Goal: Task Accomplishment & Management: Use online tool/utility

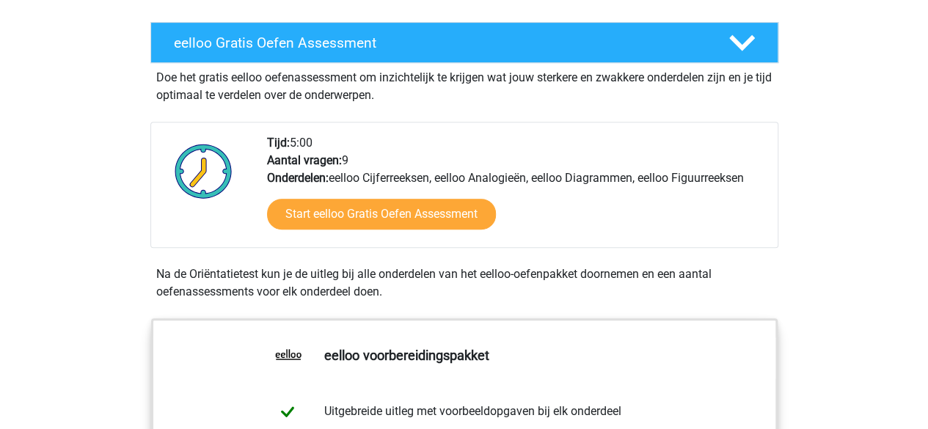
scroll to position [283, 0]
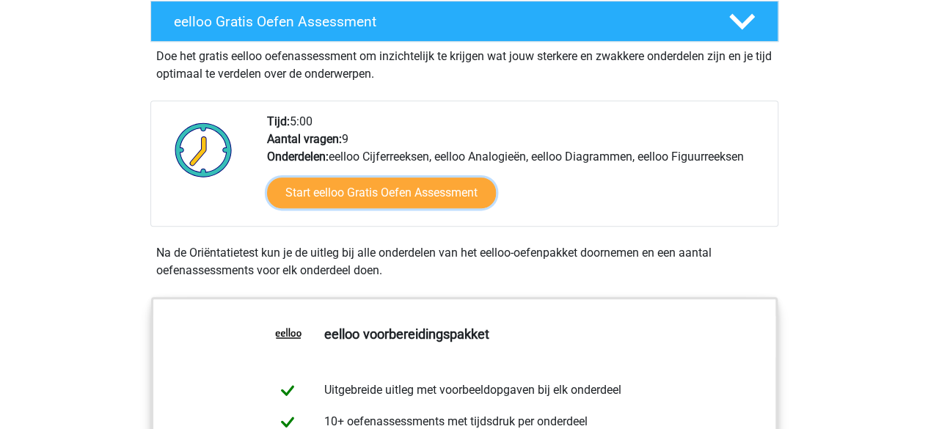
click at [380, 190] on link "Start eelloo Gratis Oefen Assessment" at bounding box center [381, 193] width 229 height 31
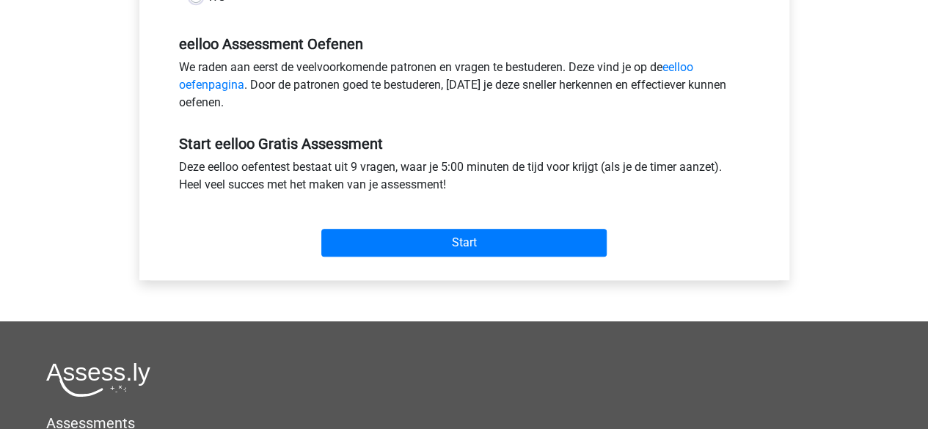
scroll to position [445, 0]
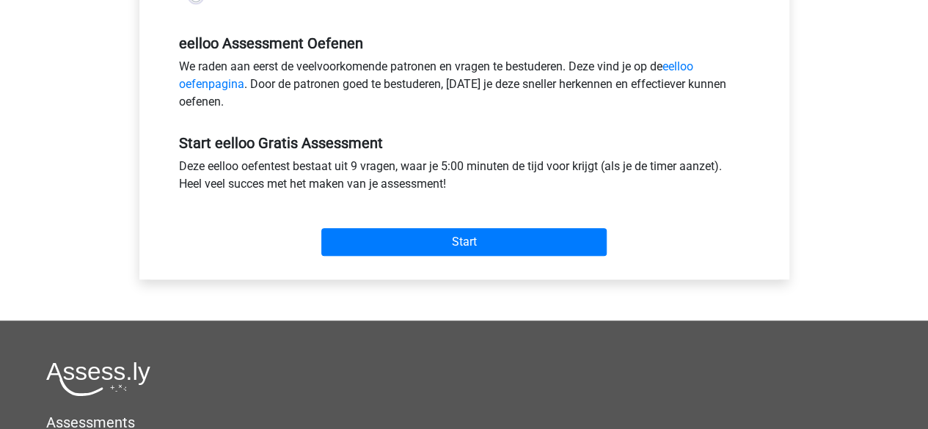
click at [387, 227] on div "Start" at bounding box center [464, 230] width 593 height 51
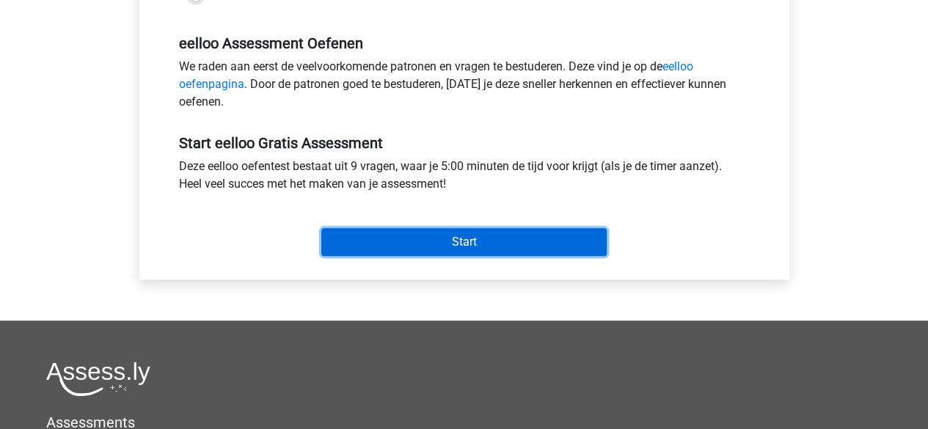
click at [388, 232] on input "Start" at bounding box center [463, 242] width 285 height 28
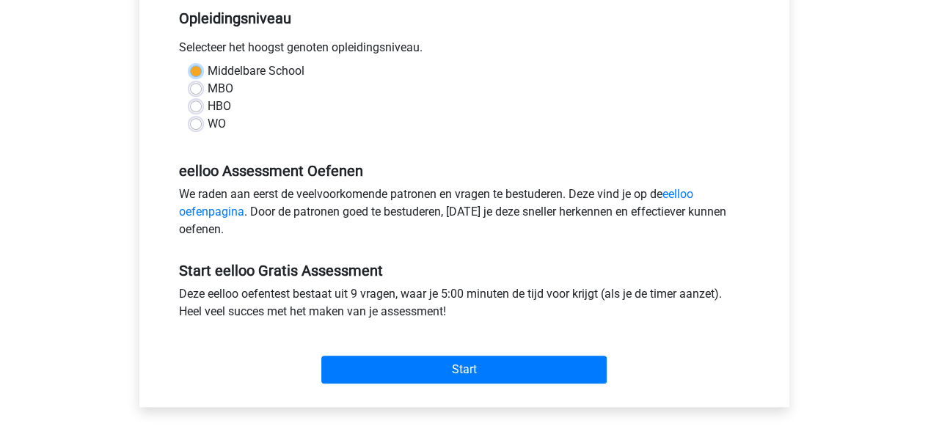
scroll to position [303, 0]
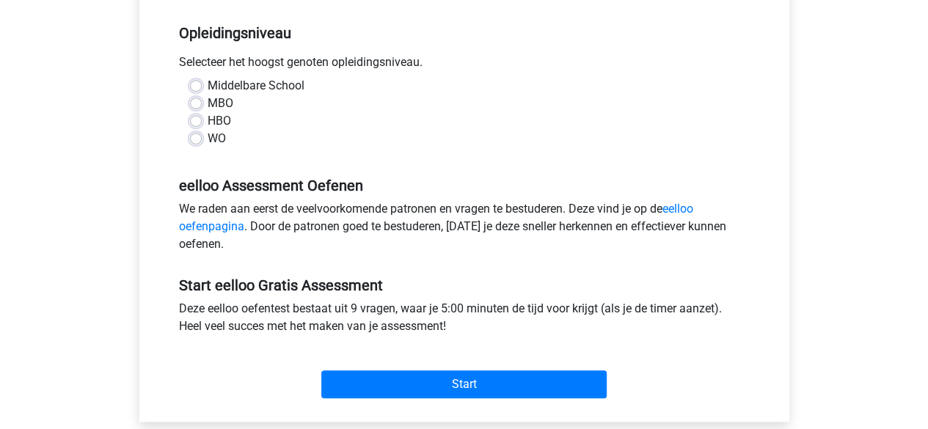
click at [208, 84] on label "Middelbare School" at bounding box center [256, 86] width 97 height 18
click at [190, 84] on input "Middelbare School" at bounding box center [196, 84] width 12 height 15
radio input "true"
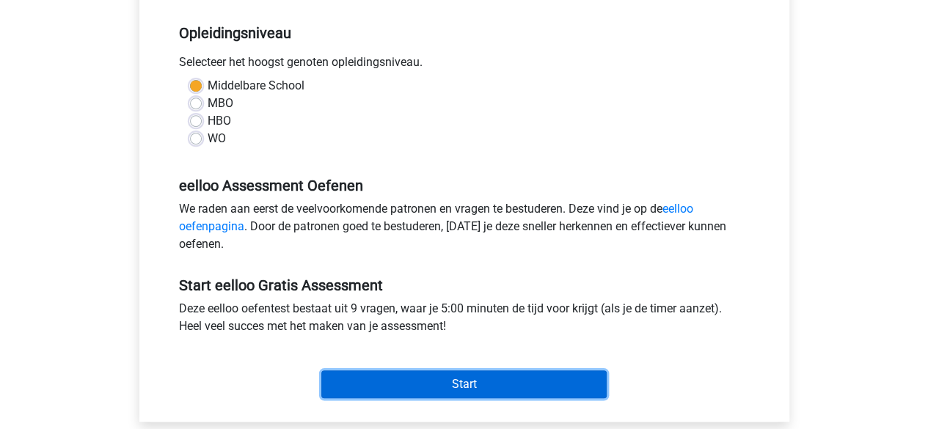
click at [420, 390] on input "Start" at bounding box center [463, 385] width 285 height 28
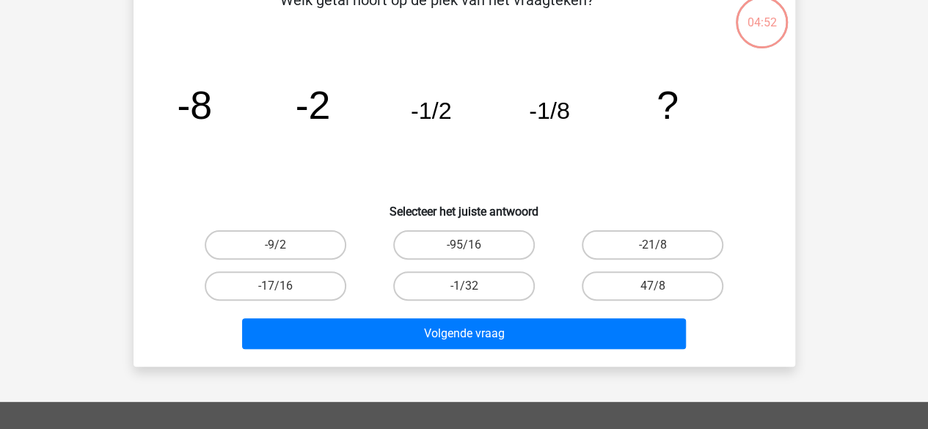
scroll to position [90, 0]
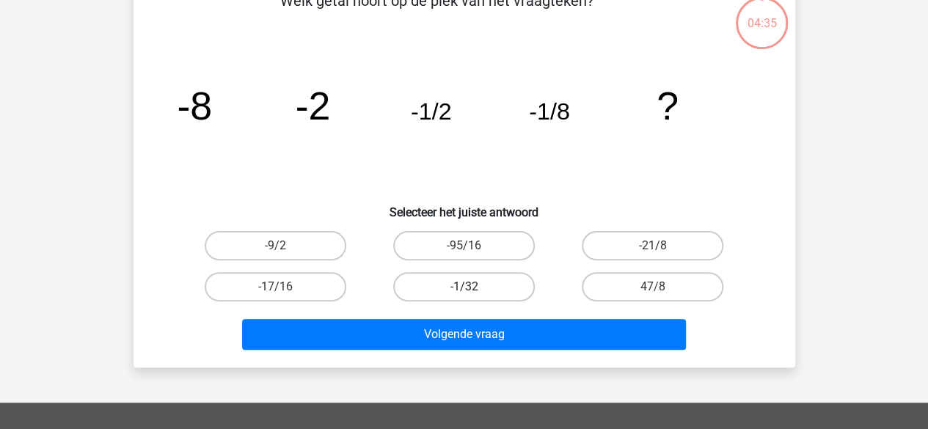
click at [462, 294] on label "-1/32" at bounding box center [464, 286] width 142 height 29
click at [464, 294] on input "-1/32" at bounding box center [469, 292] width 10 height 10
radio input "true"
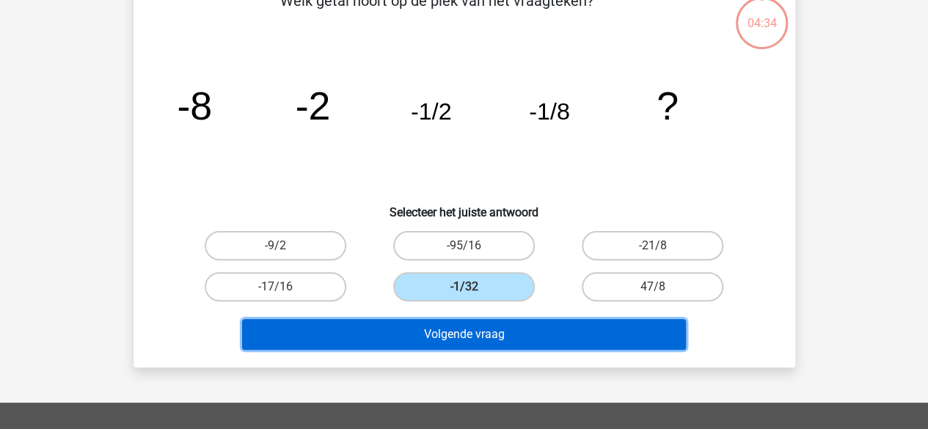
click at [473, 337] on button "Volgende vraag" at bounding box center [464, 334] width 444 height 31
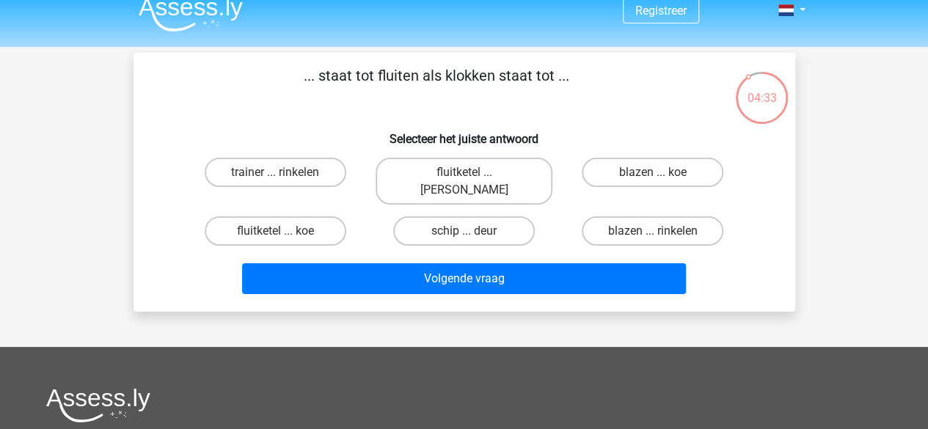
scroll to position [0, 0]
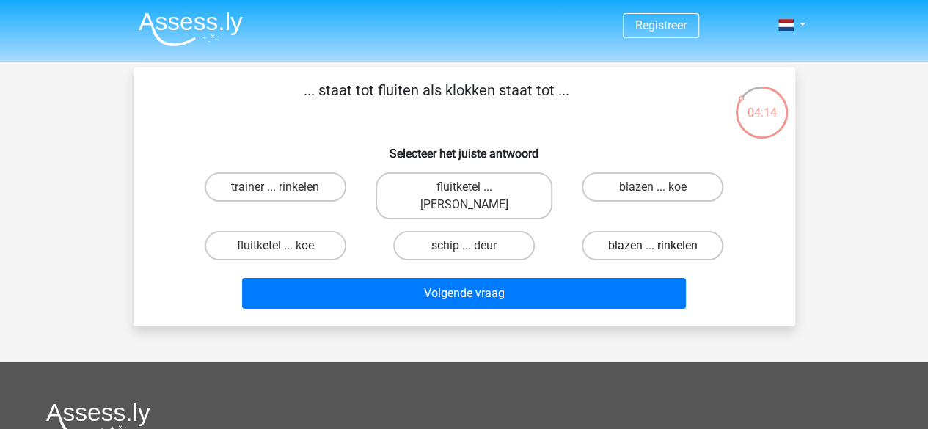
click at [616, 231] on label "blazen ... rinkelen" at bounding box center [653, 245] width 142 height 29
click at [653, 246] on input "blazen ... rinkelen" at bounding box center [658, 251] width 10 height 10
radio input "true"
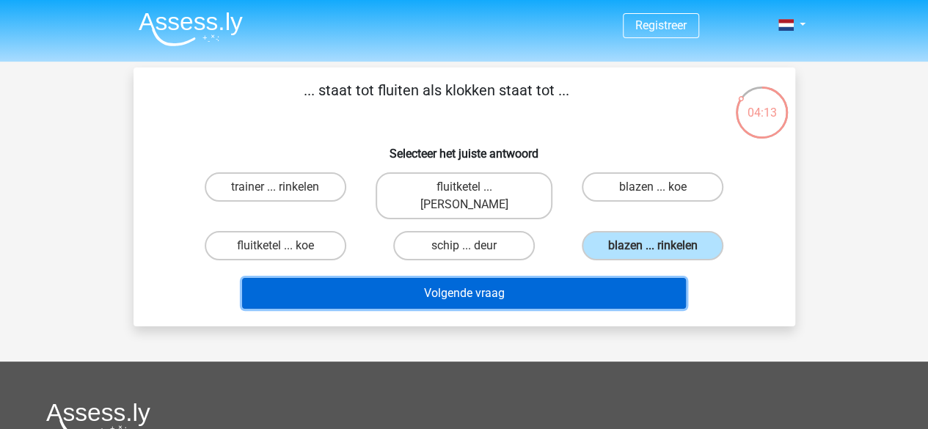
click at [588, 278] on button "Volgende vraag" at bounding box center [464, 293] width 444 height 31
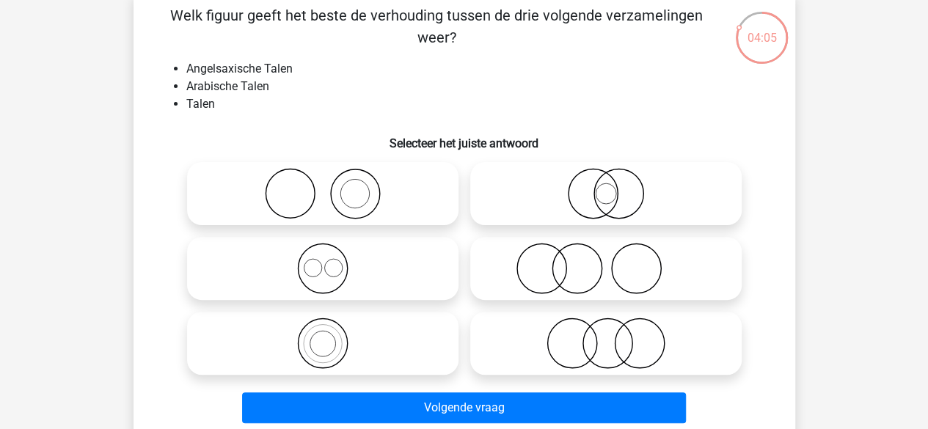
scroll to position [85, 0]
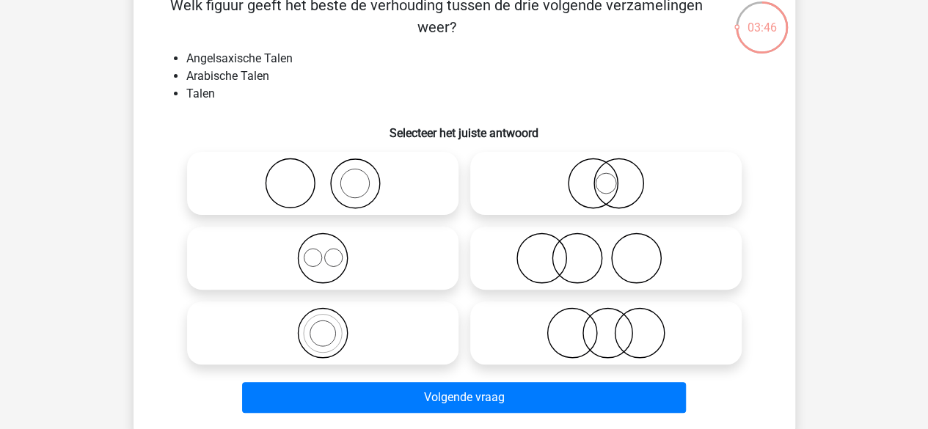
click at [566, 341] on icon at bounding box center [606, 332] width 260 height 51
click at [606, 326] on input "radio" at bounding box center [611, 321] width 10 height 10
radio input "true"
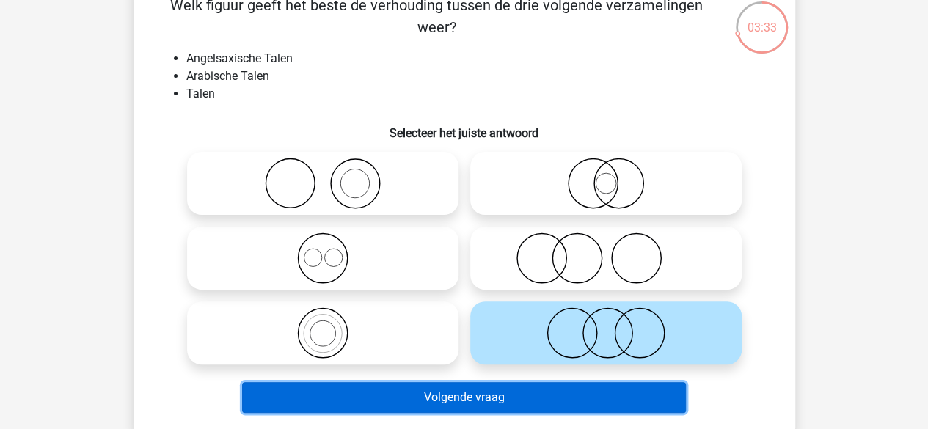
click at [452, 395] on button "Volgende vraag" at bounding box center [464, 397] width 444 height 31
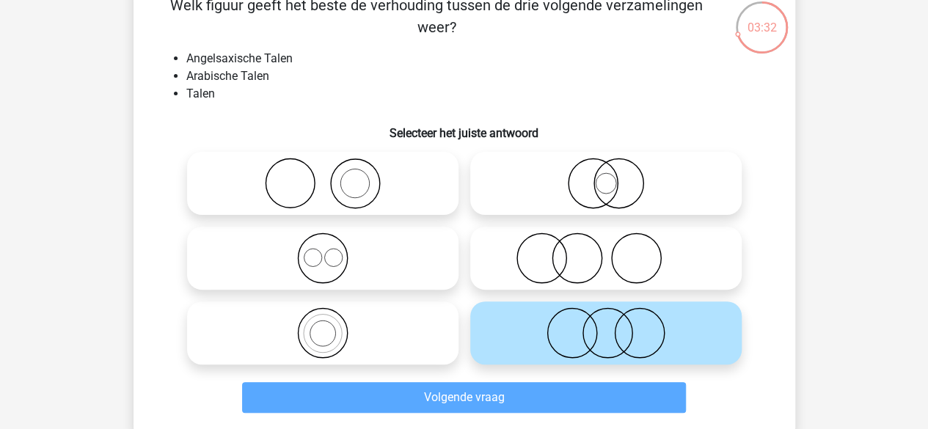
scroll to position [68, 0]
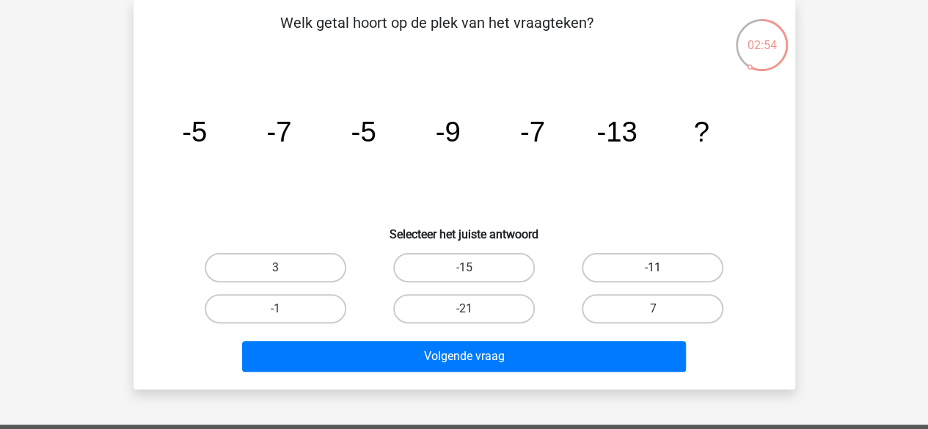
click at [678, 262] on label "-11" at bounding box center [653, 267] width 142 height 29
click at [663, 268] on input "-11" at bounding box center [658, 273] width 10 height 10
radio input "true"
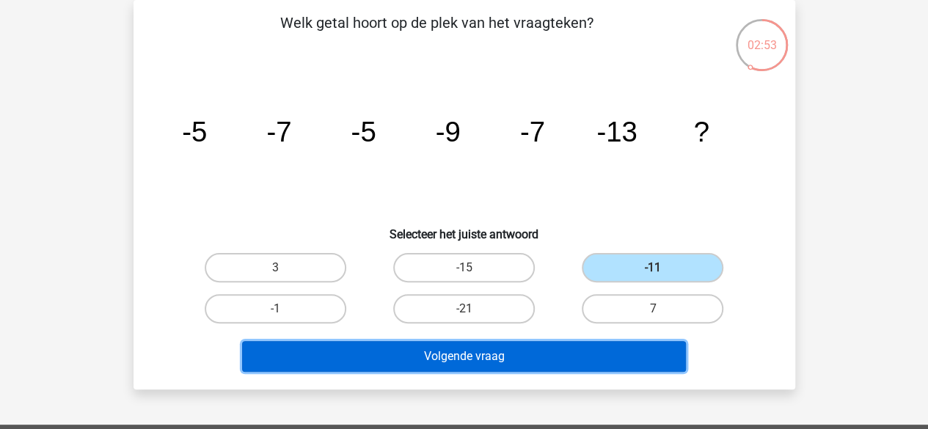
click at [440, 357] on button "Volgende vraag" at bounding box center [464, 356] width 444 height 31
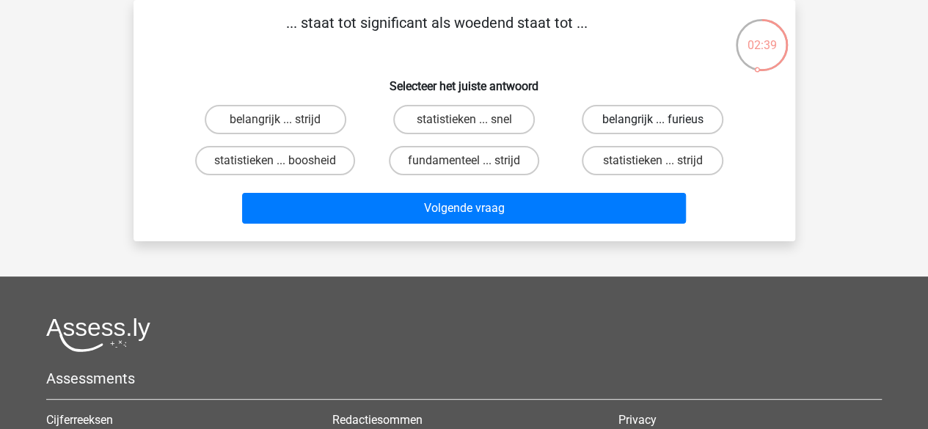
click at [602, 117] on label "belangrijk ... furieus" at bounding box center [653, 119] width 142 height 29
click at [653, 120] on input "belangrijk ... furieus" at bounding box center [658, 125] width 10 height 10
radio input "true"
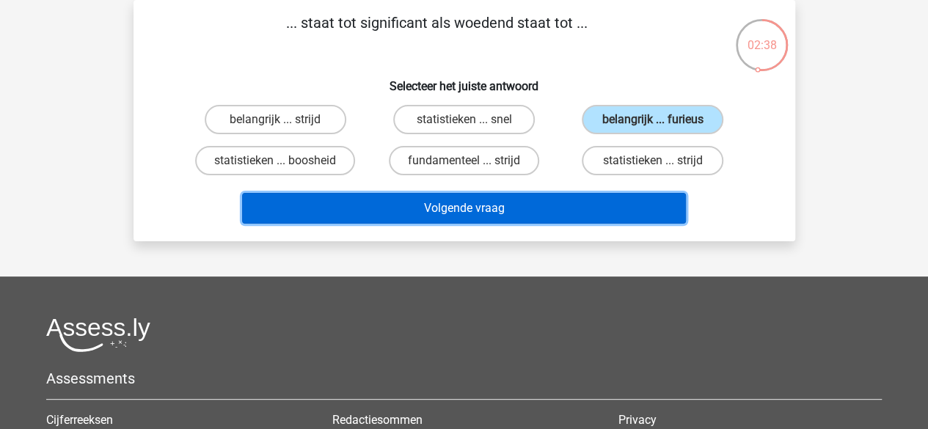
click at [545, 210] on button "Volgende vraag" at bounding box center [464, 208] width 444 height 31
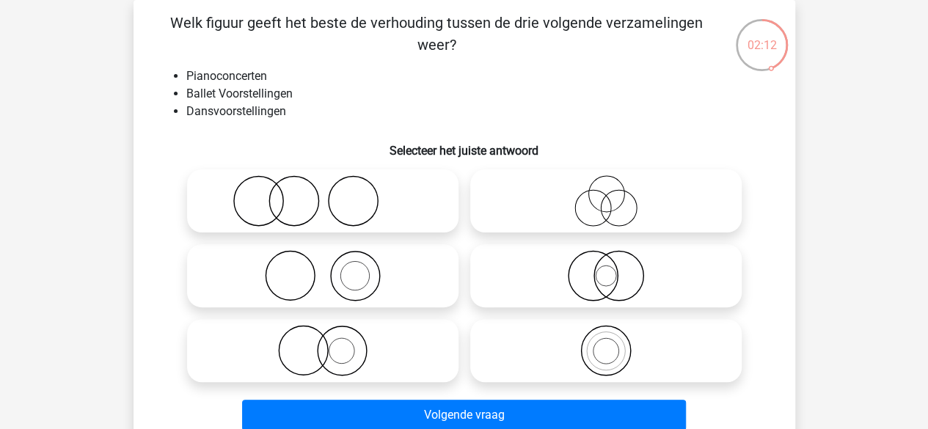
click at [327, 285] on icon at bounding box center [323, 275] width 260 height 51
click at [327, 269] on input "radio" at bounding box center [328, 264] width 10 height 10
radio input "true"
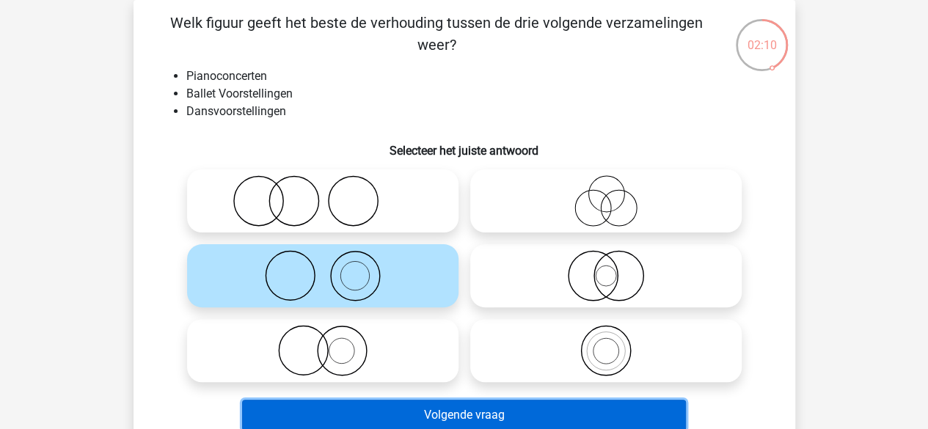
click at [385, 416] on button "Volgende vraag" at bounding box center [464, 415] width 444 height 31
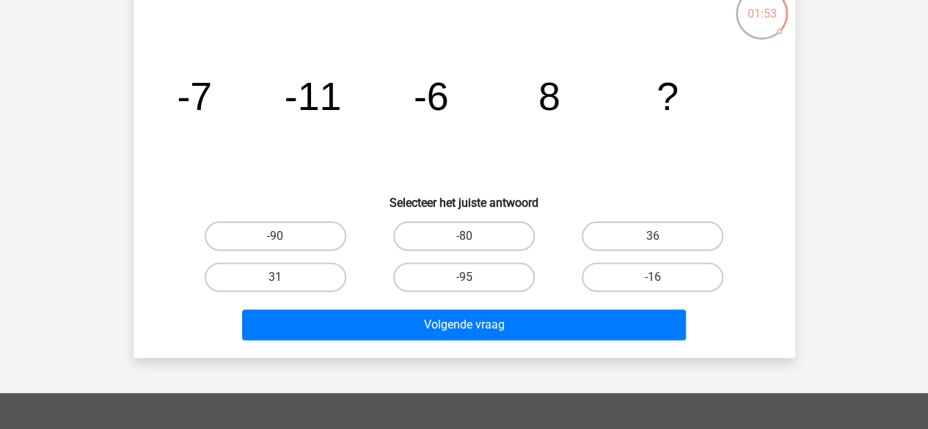
scroll to position [98, 0]
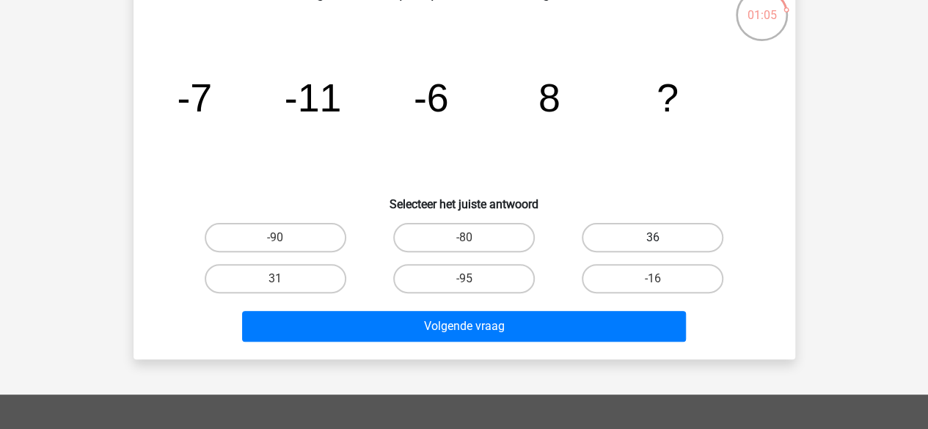
click at [602, 233] on label "36" at bounding box center [653, 237] width 142 height 29
click at [653, 238] on input "36" at bounding box center [658, 243] width 10 height 10
radio input "true"
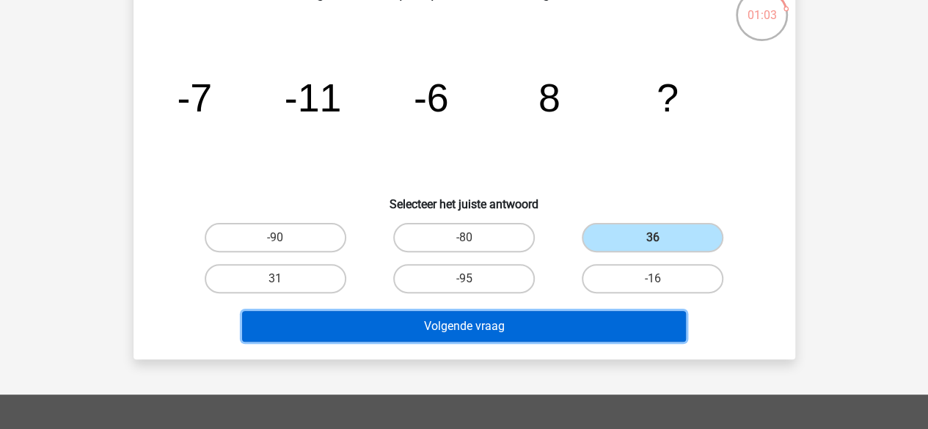
click at [520, 324] on button "Volgende vraag" at bounding box center [464, 326] width 444 height 31
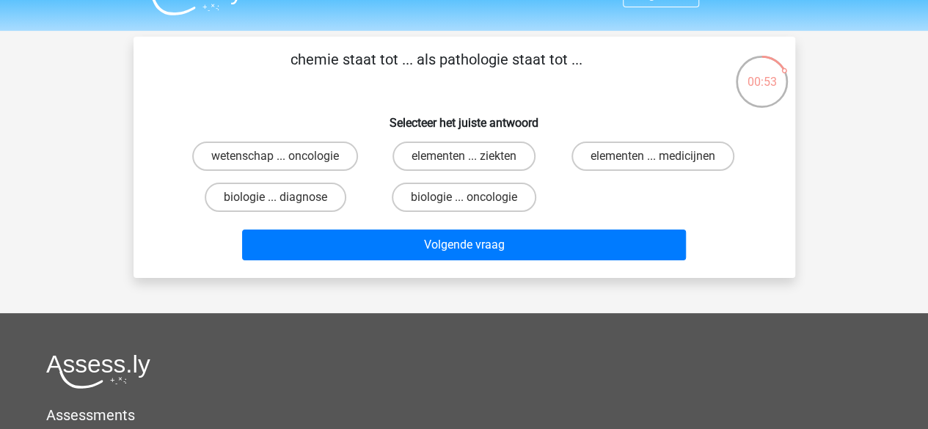
scroll to position [31, 0]
click at [517, 161] on label "elementen ... ziekten" at bounding box center [464, 156] width 143 height 29
click at [473, 161] on input "elementen ... ziekten" at bounding box center [469, 161] width 10 height 10
radio input "true"
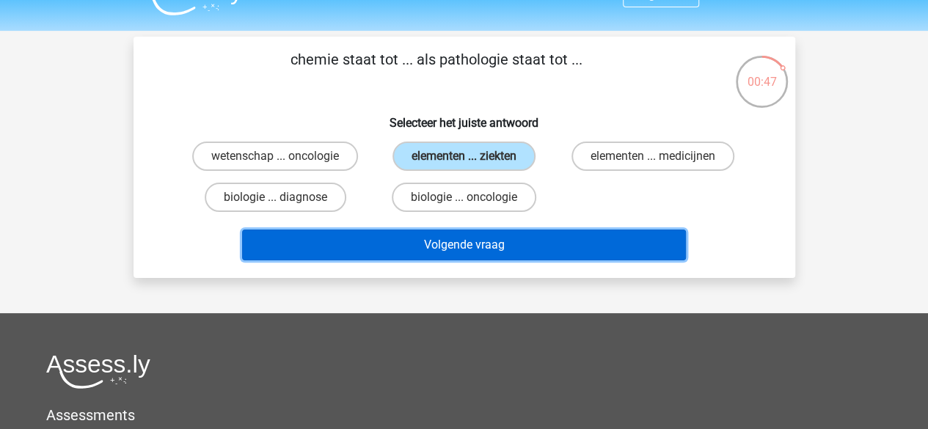
click at [543, 252] on button "Volgende vraag" at bounding box center [464, 245] width 444 height 31
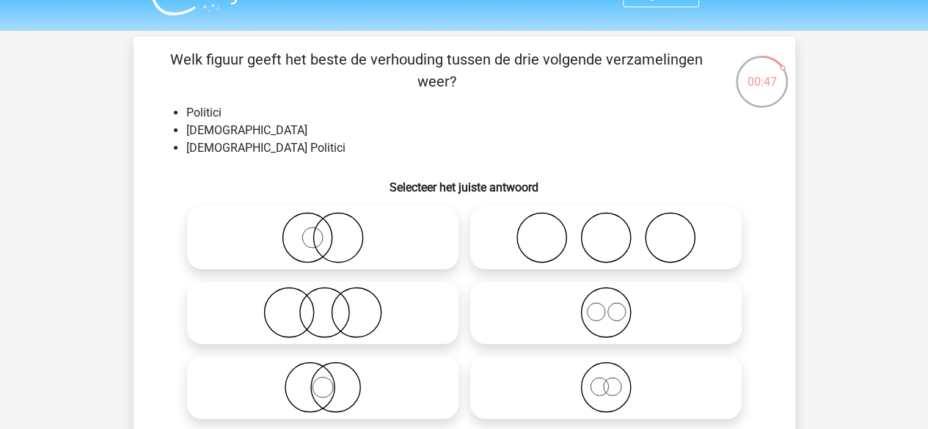
scroll to position [68, 0]
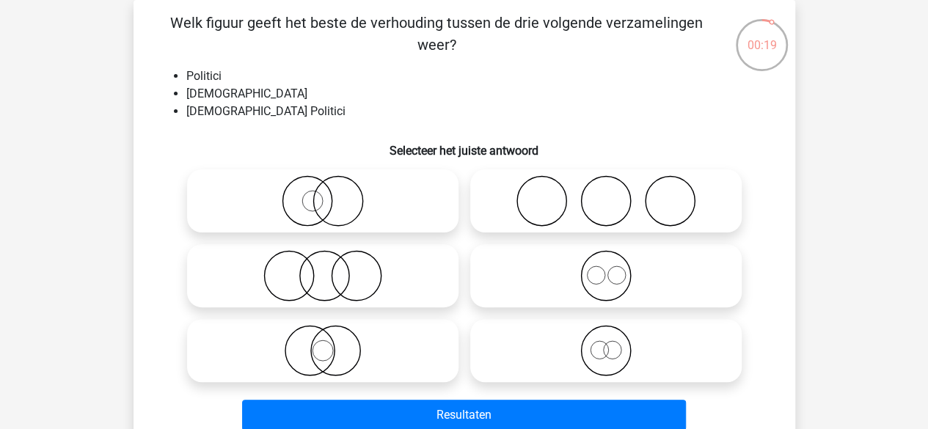
click at [304, 275] on icon at bounding box center [323, 275] width 260 height 51
click at [323, 269] on input "radio" at bounding box center [328, 264] width 10 height 10
radio input "true"
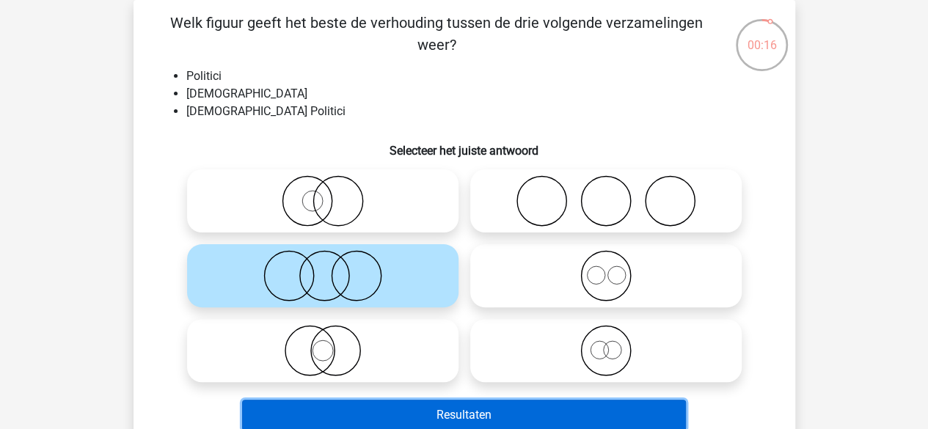
click at [423, 406] on button "Resultaten" at bounding box center [464, 415] width 444 height 31
